Goal: Task Accomplishment & Management: Use online tool/utility

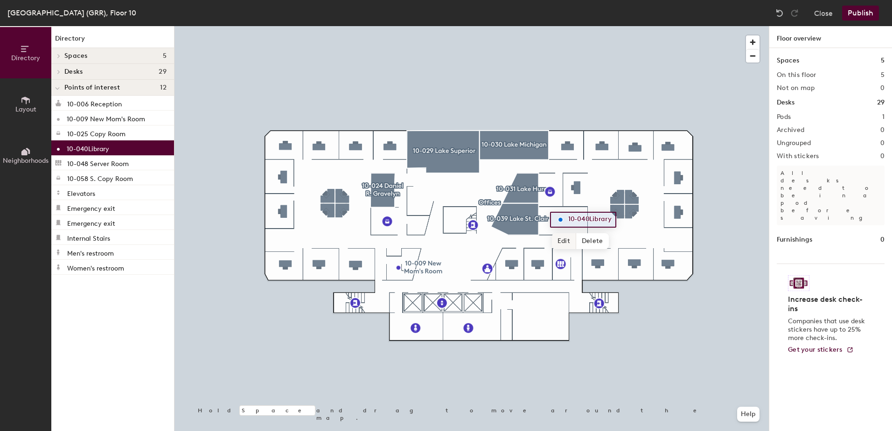
click at [566, 240] on span "Edit" at bounding box center [564, 241] width 24 height 16
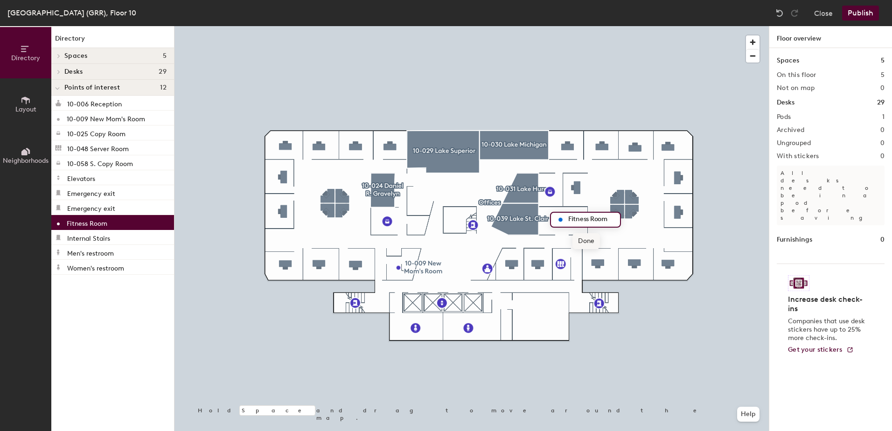
type input "Fitness Room"
click at [588, 243] on span "Done" at bounding box center [586, 241] width 28 height 16
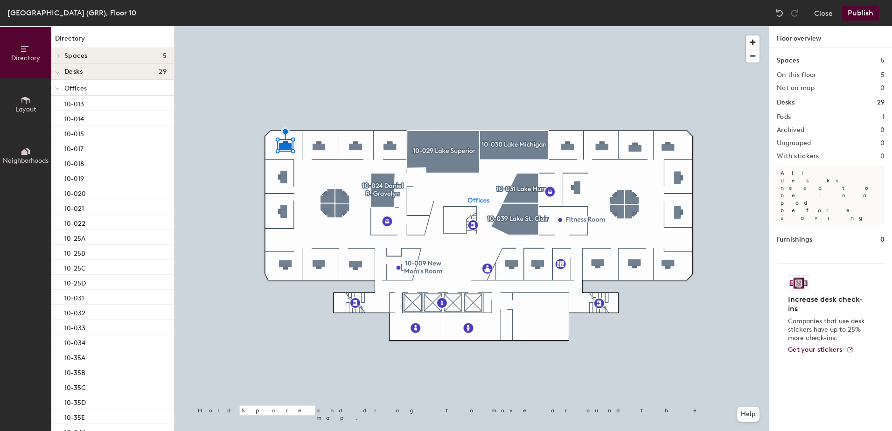
click at [281, 26] on div at bounding box center [471, 26] width 594 height 0
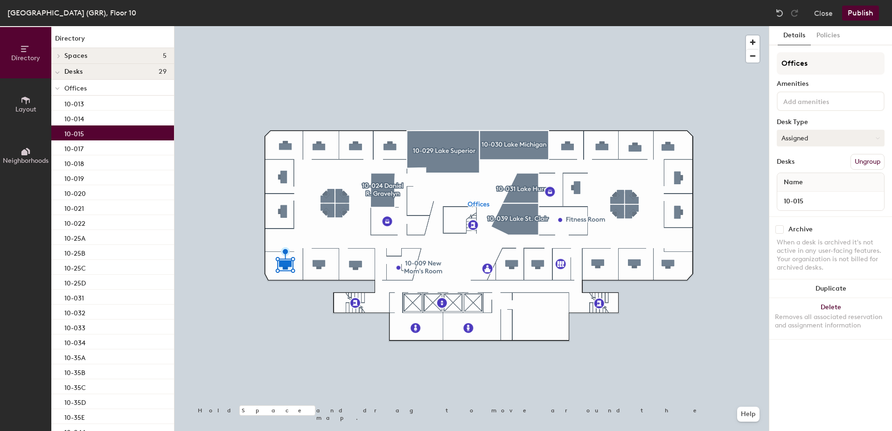
click at [829, 139] on button "Assigned" at bounding box center [830, 138] width 108 height 17
click at [802, 167] on div "Assigned" at bounding box center [823, 167] width 93 height 14
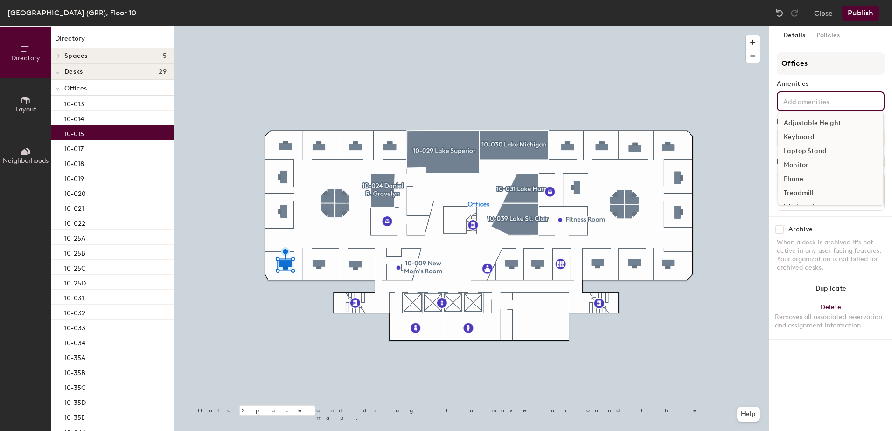
click at [789, 104] on input at bounding box center [823, 100] width 84 height 11
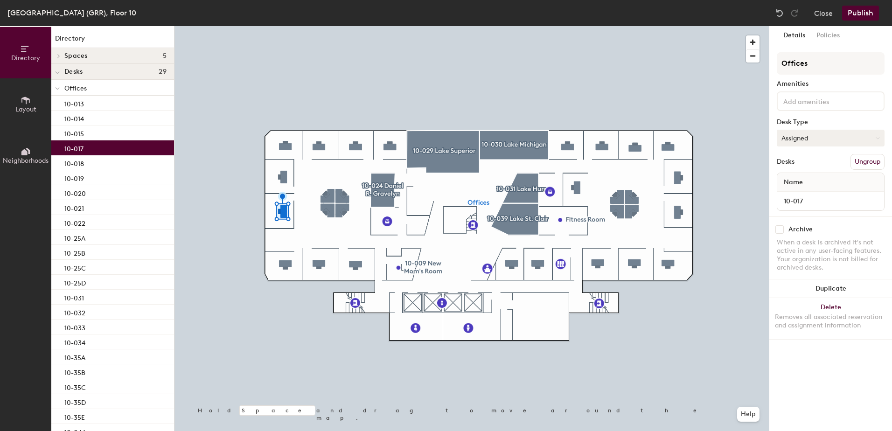
click at [827, 134] on button "Assigned" at bounding box center [830, 138] width 108 height 17
click at [61, 58] on div at bounding box center [57, 55] width 12 height 15
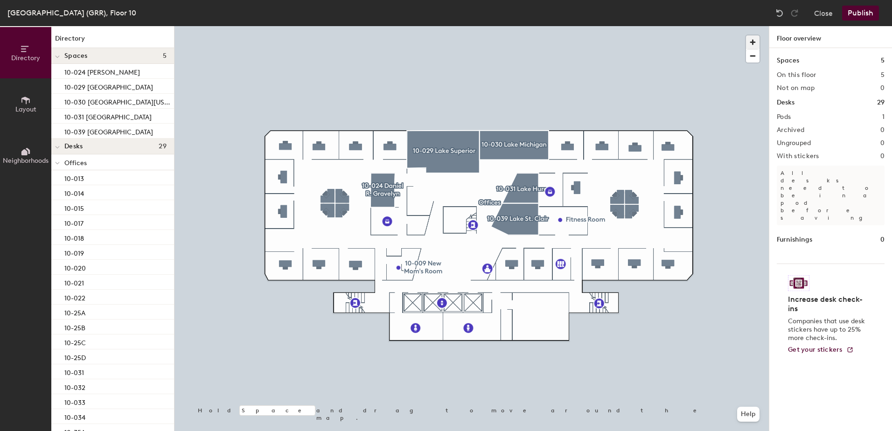
click at [751, 40] on span "button" at bounding box center [753, 42] width 14 height 14
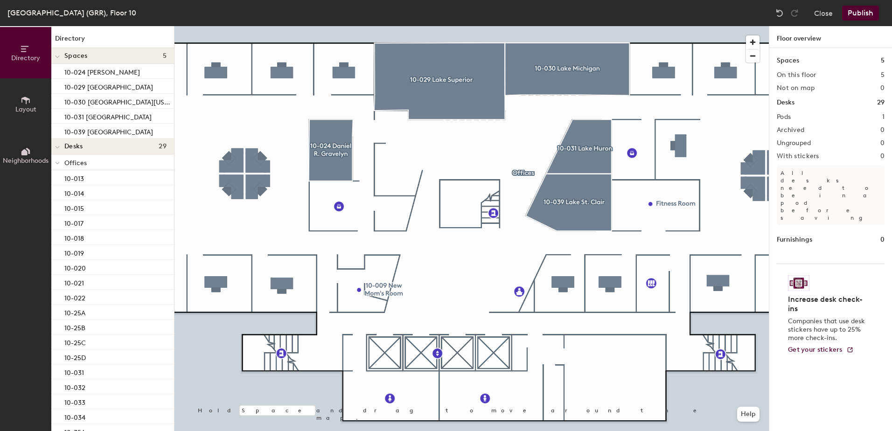
click at [29, 112] on span "Layout" at bounding box center [25, 109] width 21 height 8
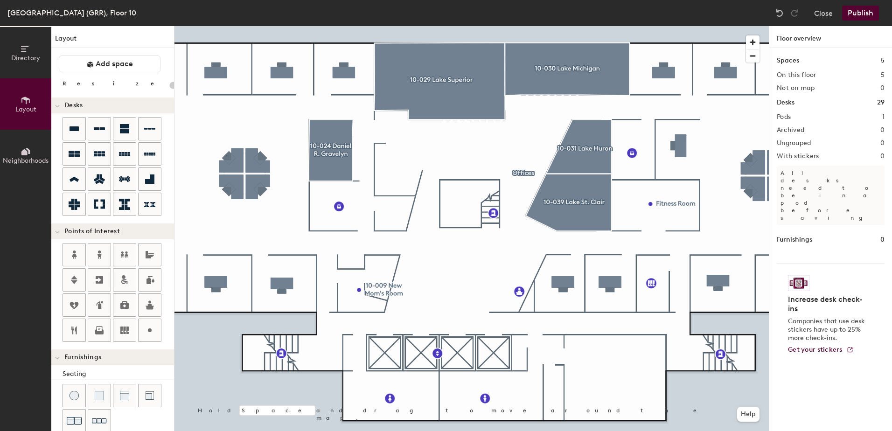
click at [371, 26] on div at bounding box center [471, 26] width 594 height 0
click at [368, 311] on span "Edit" at bounding box center [363, 311] width 24 height 16
click at [442, 289] on input "10-009 New Mom's Room" at bounding box center [409, 289] width 88 height 13
drag, startPoint x: 444, startPoint y: 288, endPoint x: 367, endPoint y: 290, distance: 77.9
click at [367, 290] on input "10-009 New Mom's Room" at bounding box center [409, 289] width 88 height 13
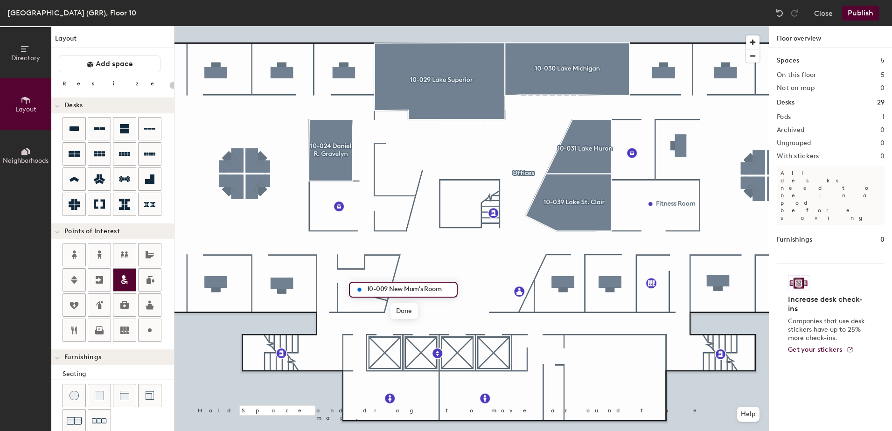
click at [124, 276] on icon at bounding box center [124, 277] width 4 height 4
click at [400, 288] on span "Done" at bounding box center [401, 289] width 28 height 16
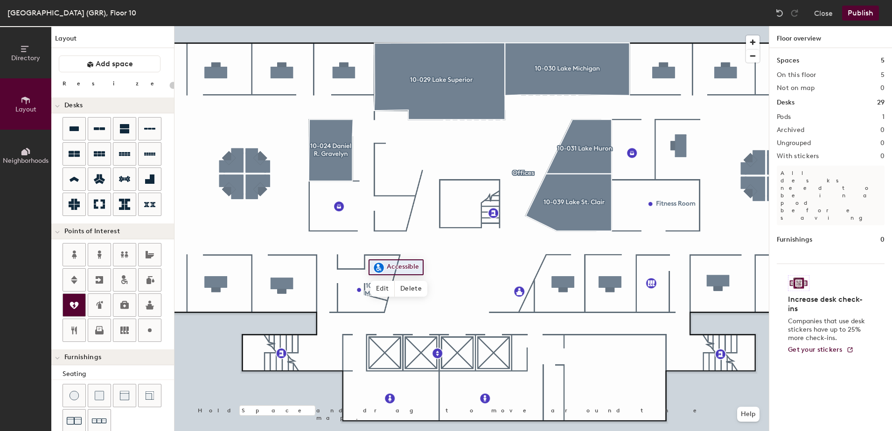
click at [75, 305] on icon at bounding box center [74, 305] width 9 height 7
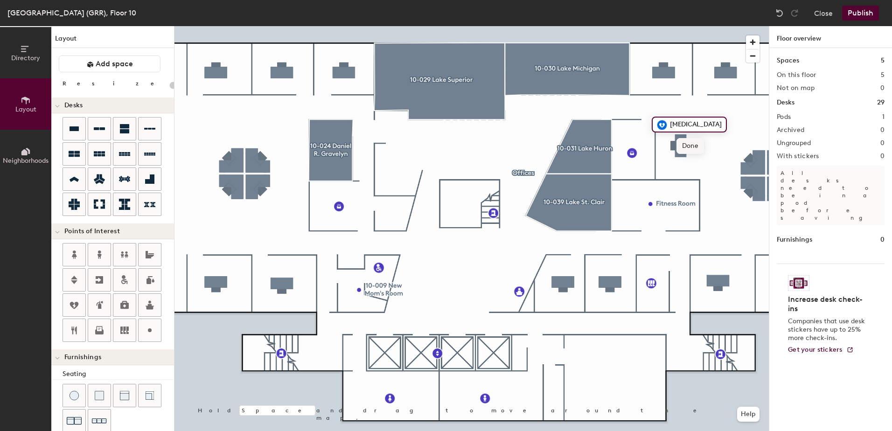
click at [693, 144] on span "Done" at bounding box center [690, 146] width 28 height 16
click at [665, 143] on span "Edit" at bounding box center [665, 146] width 24 height 16
click at [689, 145] on span "Done" at bounding box center [690, 146] width 28 height 16
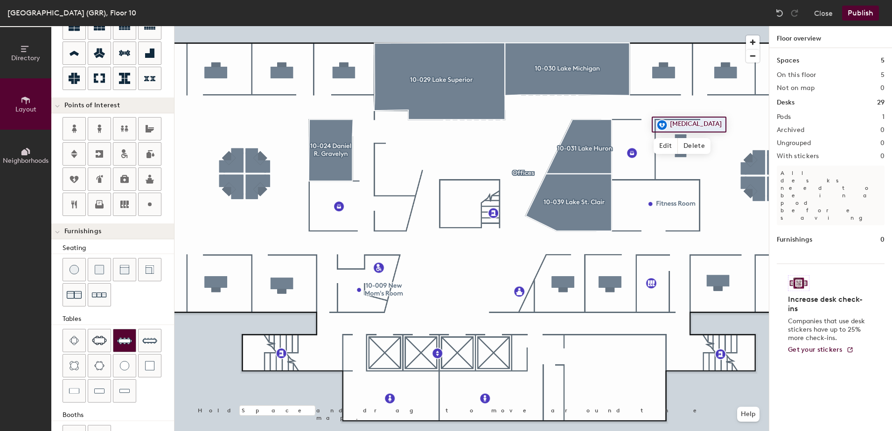
scroll to position [140, 0]
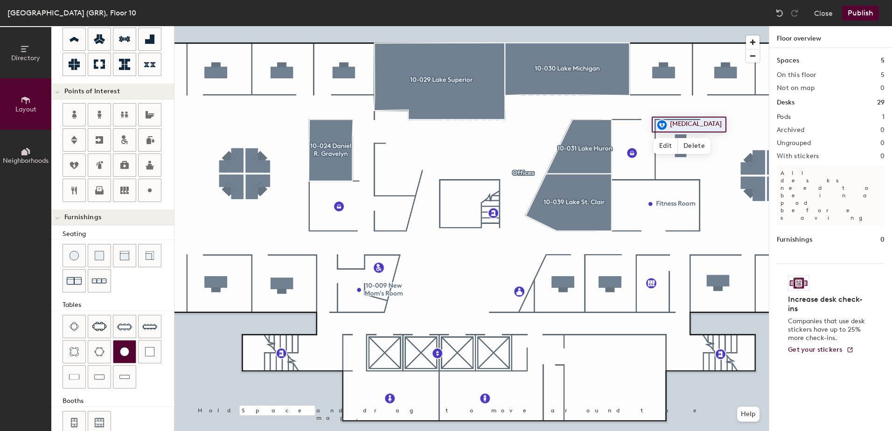
click at [125, 348] on img at bounding box center [124, 351] width 9 height 9
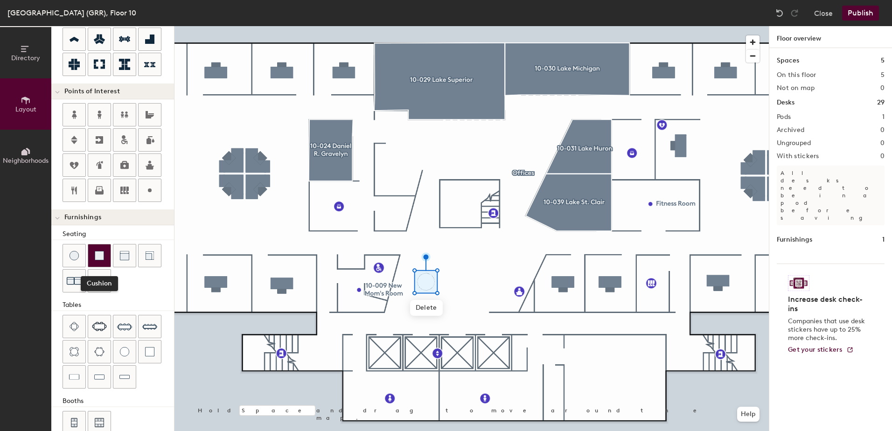
click at [104, 261] on div at bounding box center [99, 255] width 22 height 22
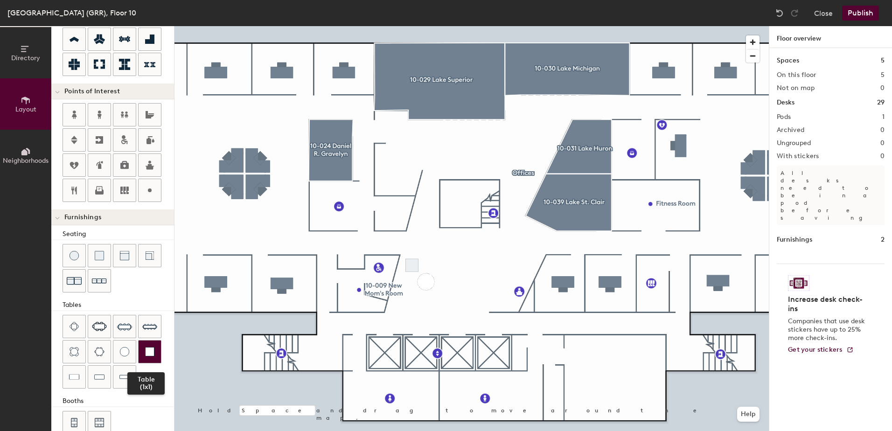
click at [147, 349] on img at bounding box center [149, 351] width 9 height 9
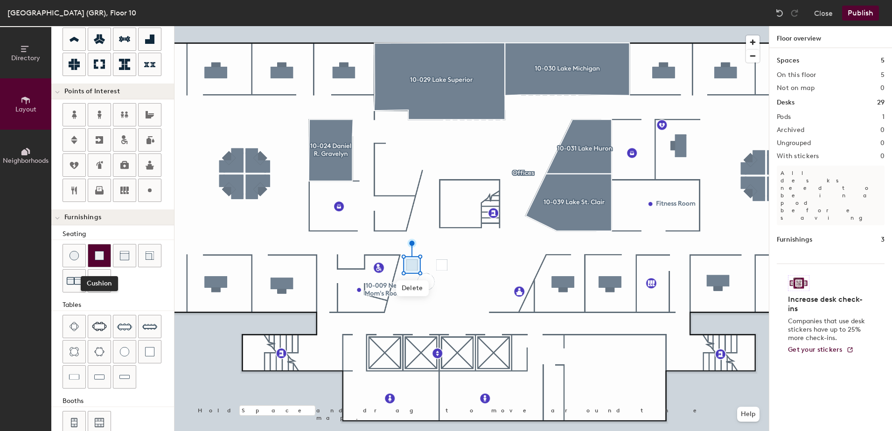
click at [106, 262] on div at bounding box center [99, 255] width 22 height 22
click at [108, 259] on div at bounding box center [99, 255] width 22 height 22
click at [441, 289] on span "Delete" at bounding box center [442, 288] width 33 height 16
click at [102, 256] on img at bounding box center [99, 255] width 9 height 9
click at [473, 26] on div at bounding box center [471, 26] width 594 height 0
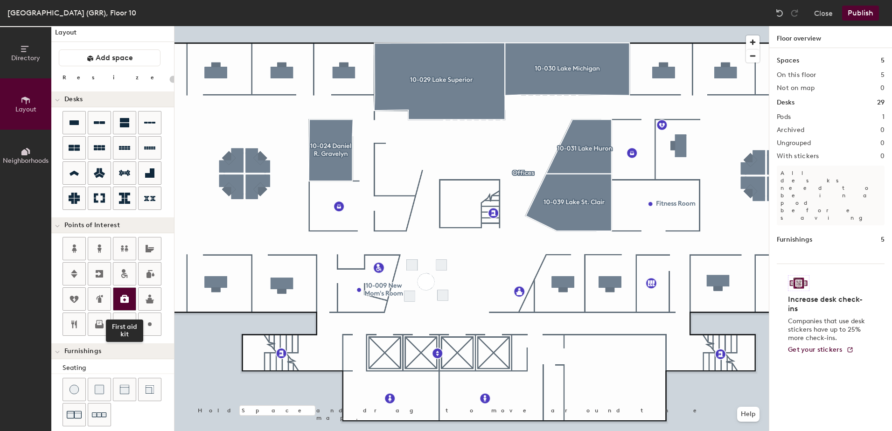
scroll to position [0, 0]
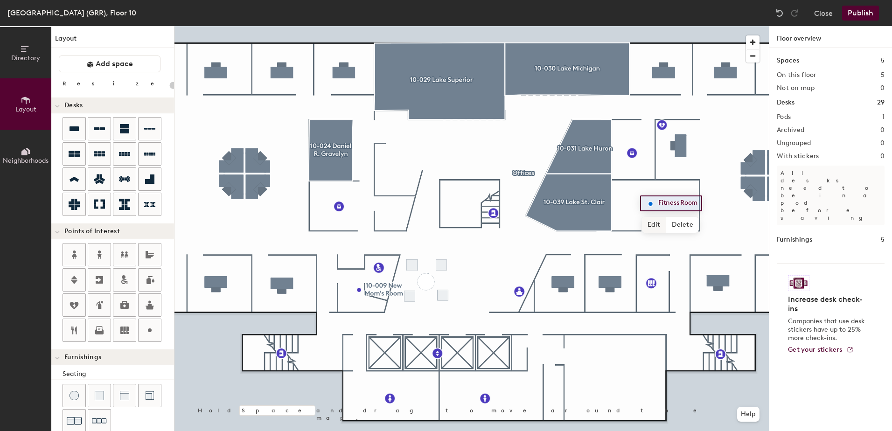
click at [658, 224] on span "Edit" at bounding box center [654, 225] width 24 height 16
click at [679, 228] on span "Done" at bounding box center [677, 225] width 28 height 16
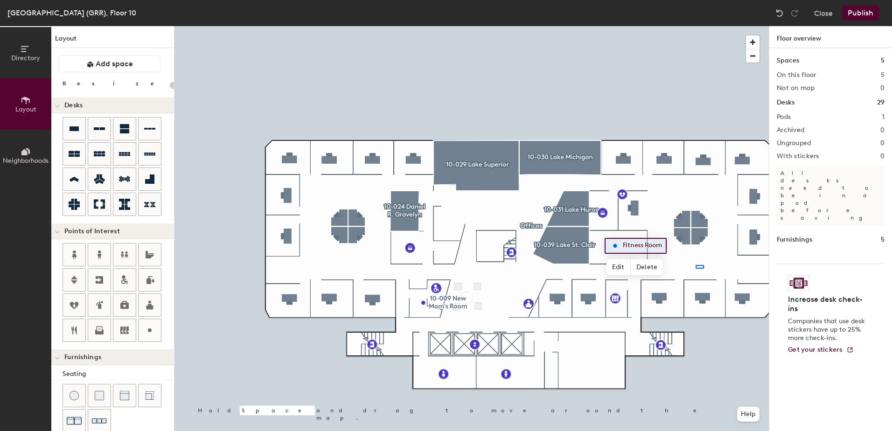
click at [695, 26] on div at bounding box center [471, 26] width 594 height 0
click at [722, 26] on div at bounding box center [471, 26] width 594 height 0
click at [80, 331] on div at bounding box center [74, 330] width 22 height 22
click at [470, 245] on span "Done" at bounding box center [466, 243] width 28 height 16
click at [853, 12] on button "Publish" at bounding box center [860, 13] width 37 height 15
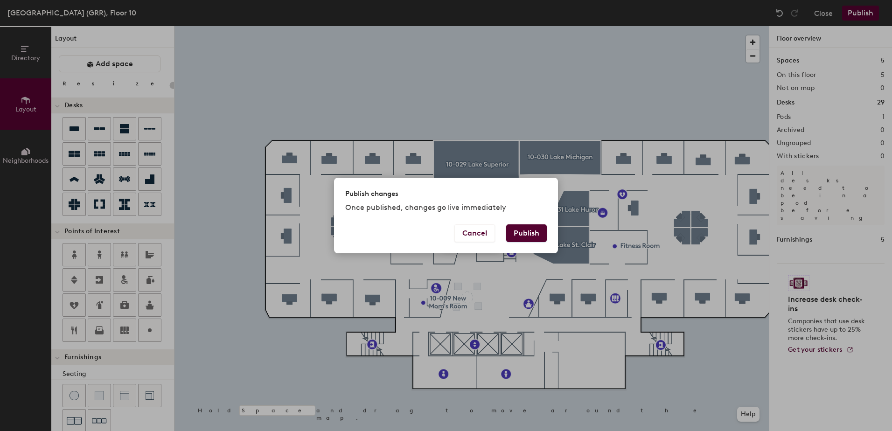
click at [515, 229] on button "Publish" at bounding box center [526, 233] width 41 height 18
type input "20"
